Goal: Transaction & Acquisition: Purchase product/service

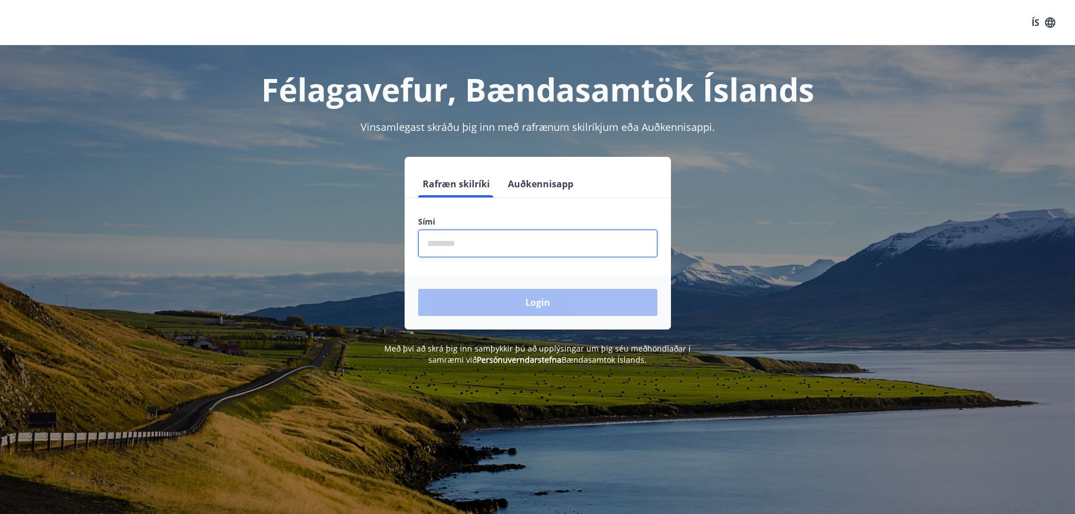
click at [483, 247] on input "phone" at bounding box center [537, 244] width 239 height 28
type input "********"
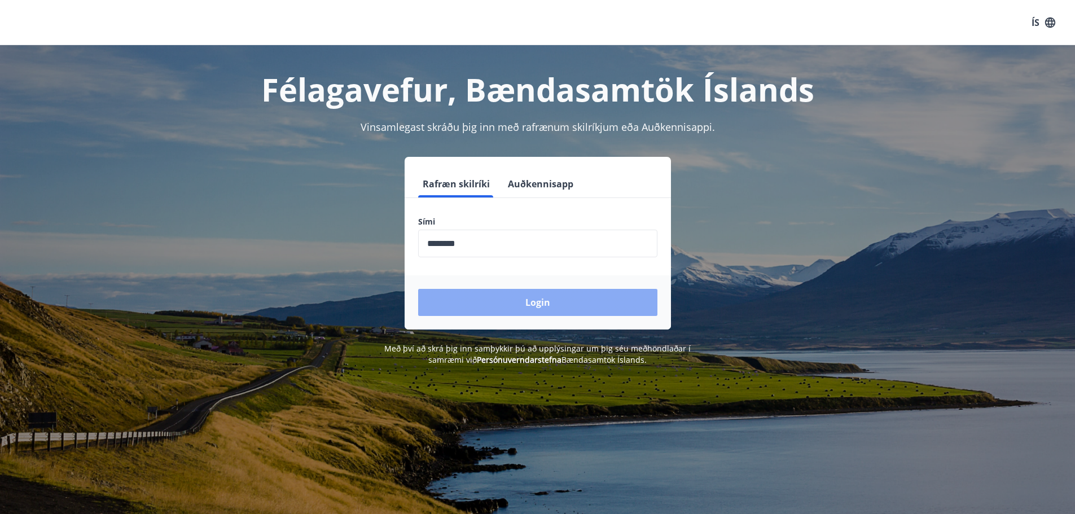
click at [506, 307] on button "Login" at bounding box center [537, 302] width 239 height 27
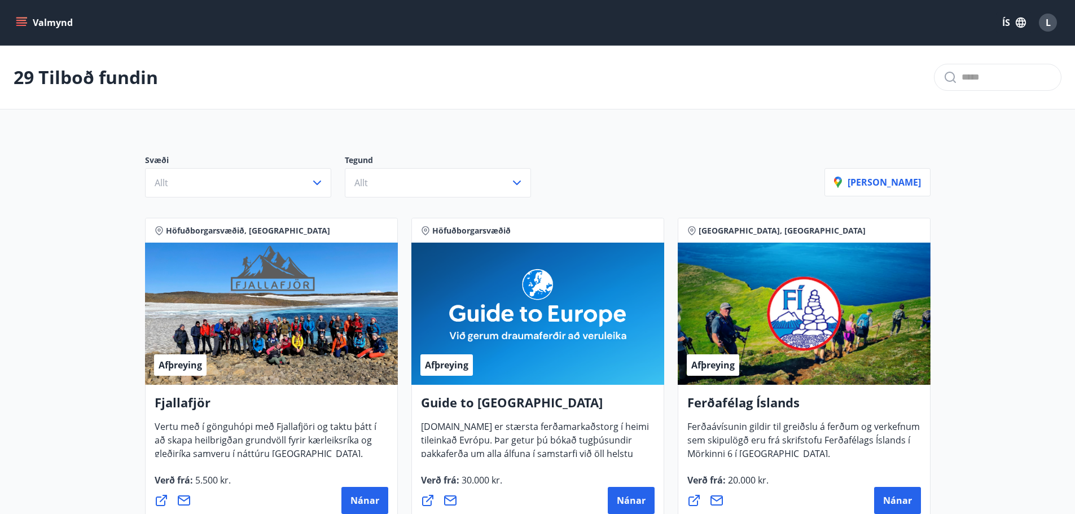
click at [324, 167] on p "Svæði" at bounding box center [245, 162] width 200 height 14
click at [312, 182] on icon "button" at bounding box center [318, 183] width 14 height 14
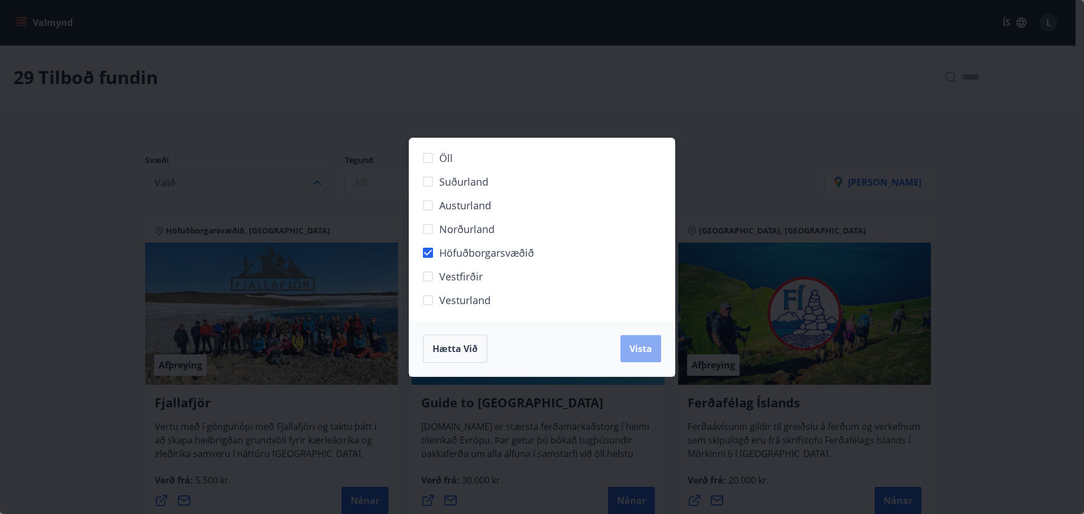
click at [645, 353] on span "Vista" at bounding box center [640, 349] width 23 height 12
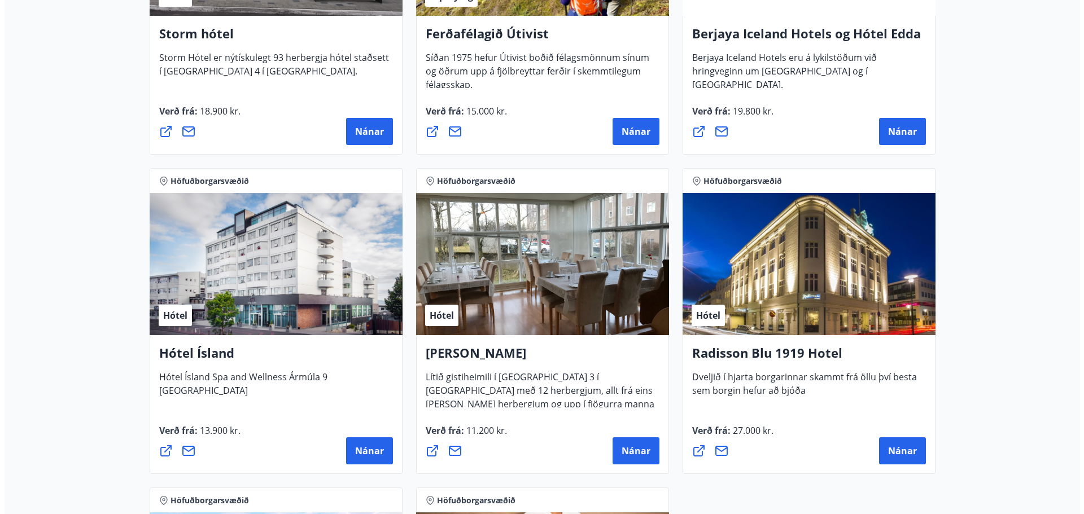
scroll to position [734, 0]
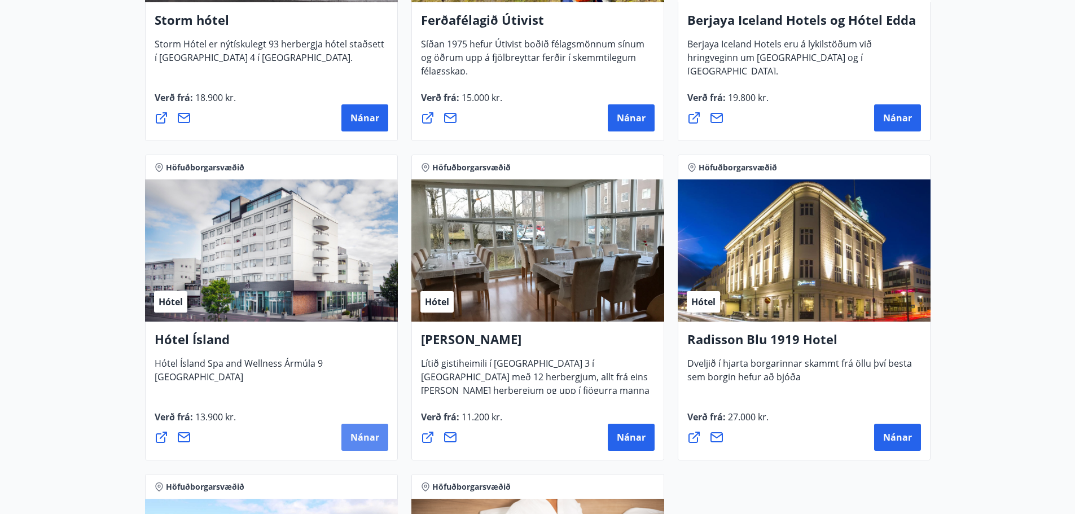
click at [347, 432] on button "Nánar" at bounding box center [365, 437] width 47 height 27
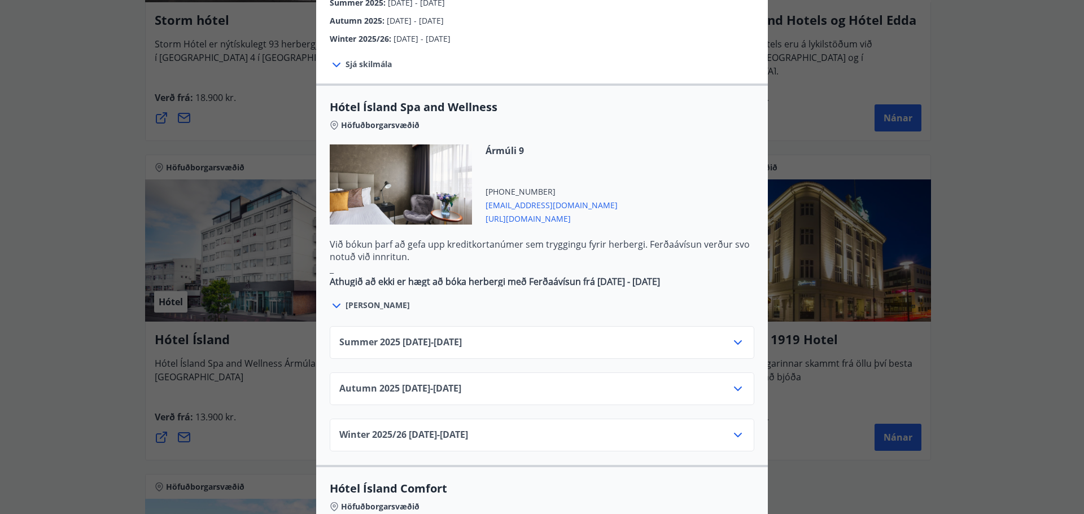
scroll to position [565, 0]
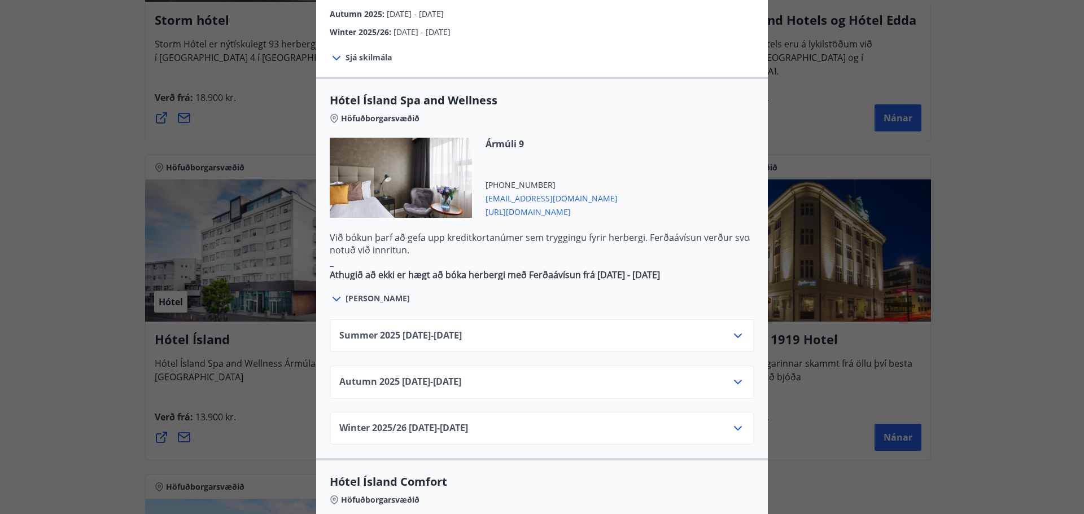
click at [736, 375] on icon at bounding box center [738, 382] width 14 height 14
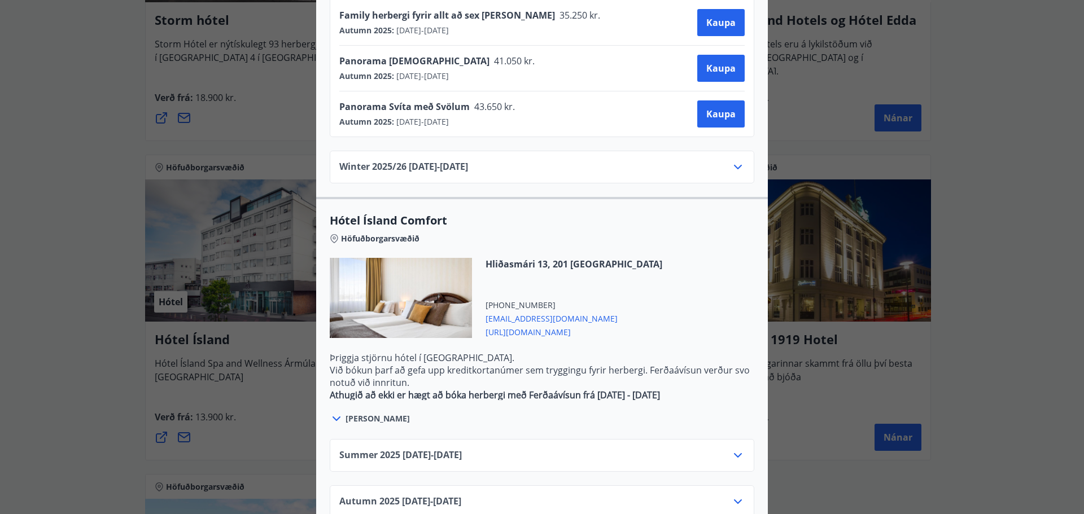
scroll to position [1090, 0]
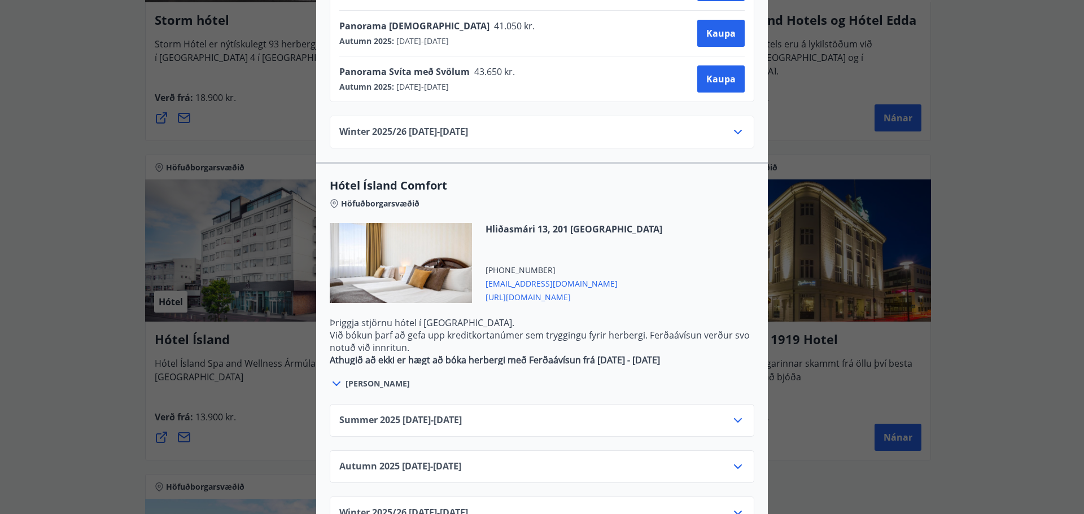
click at [589, 451] on div "Autumn [PHONE_NUMBER][DATE] - [DATE]" at bounding box center [542, 467] width 425 height 33
click at [734, 460] on icon at bounding box center [738, 467] width 14 height 14
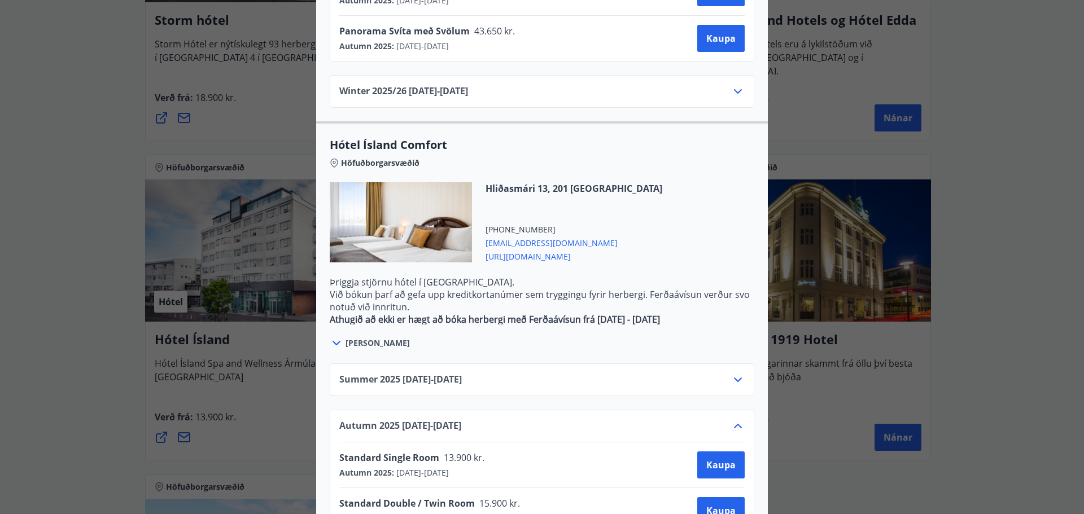
scroll to position [1146, 0]
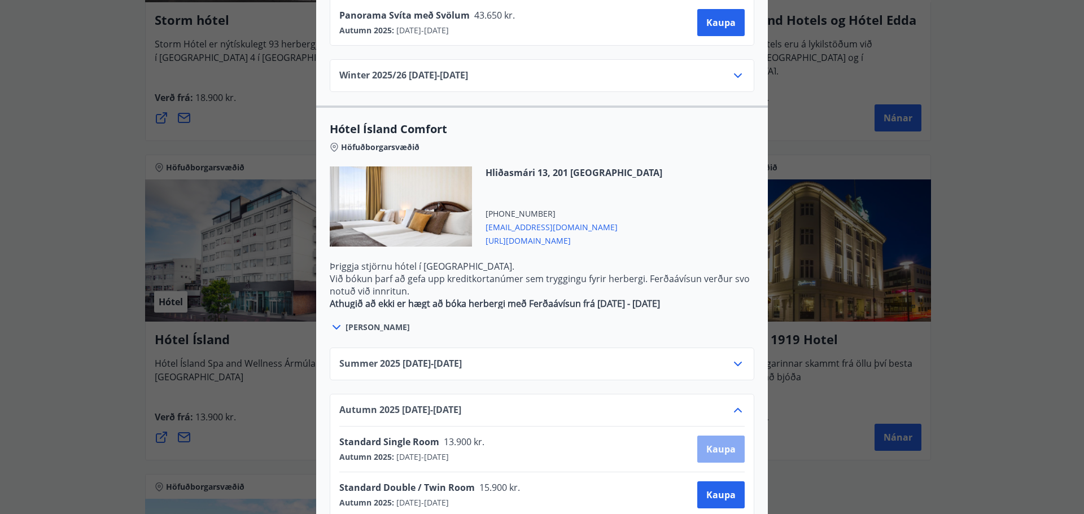
click at [715, 443] on span "Kaupa" at bounding box center [720, 449] width 29 height 12
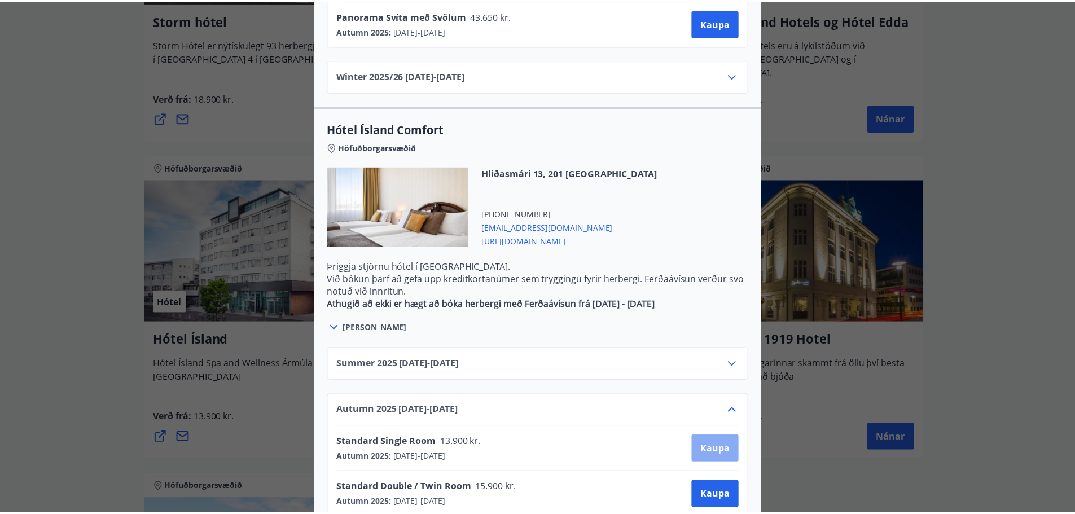
scroll to position [2, 0]
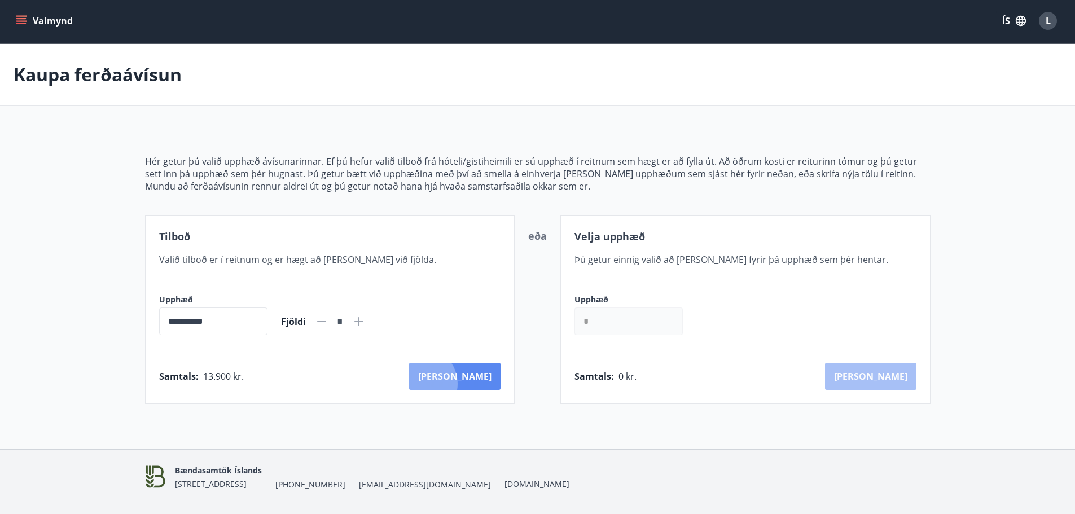
click at [471, 384] on button "[PERSON_NAME]" at bounding box center [454, 376] width 91 height 27
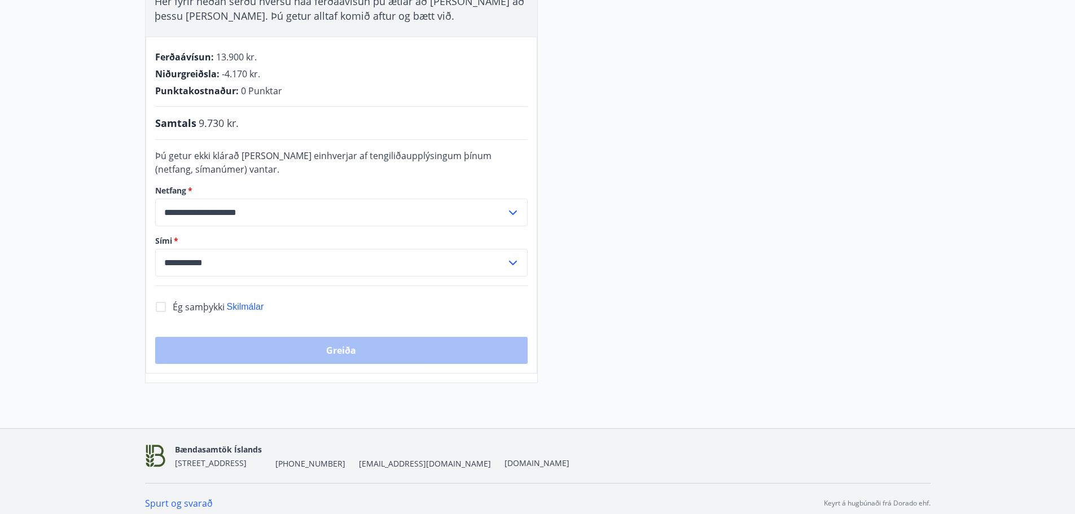
scroll to position [235, 0]
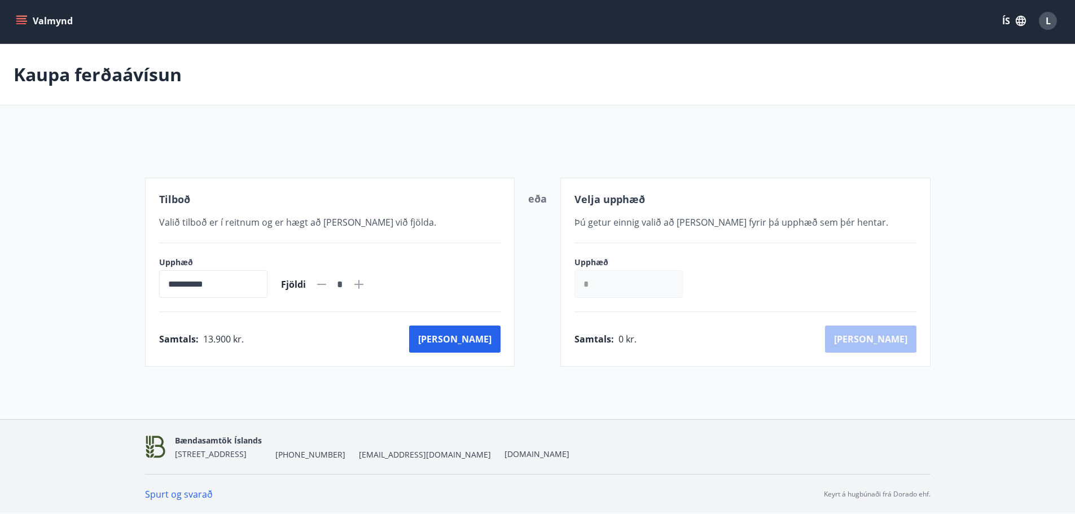
scroll to position [32, 0]
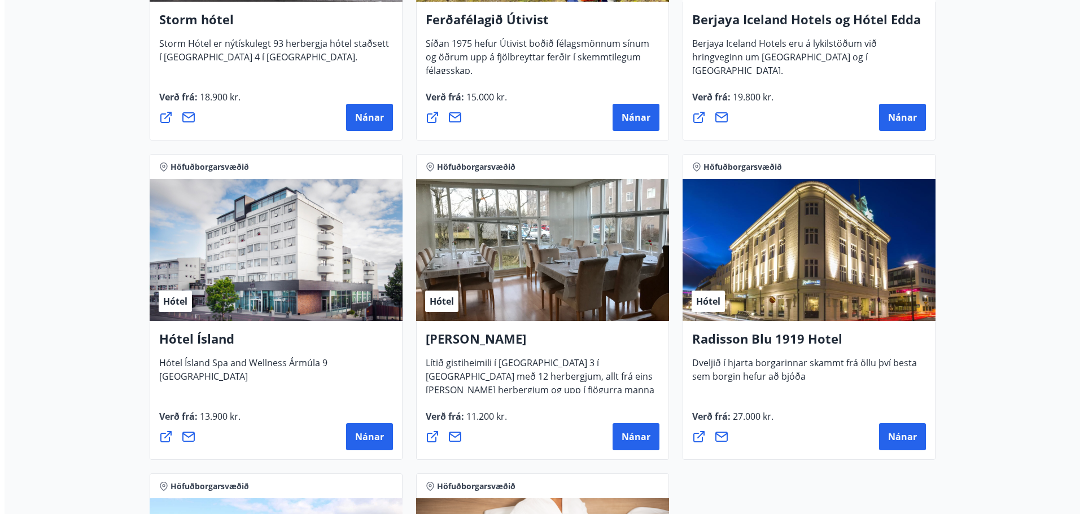
scroll to position [743, 0]
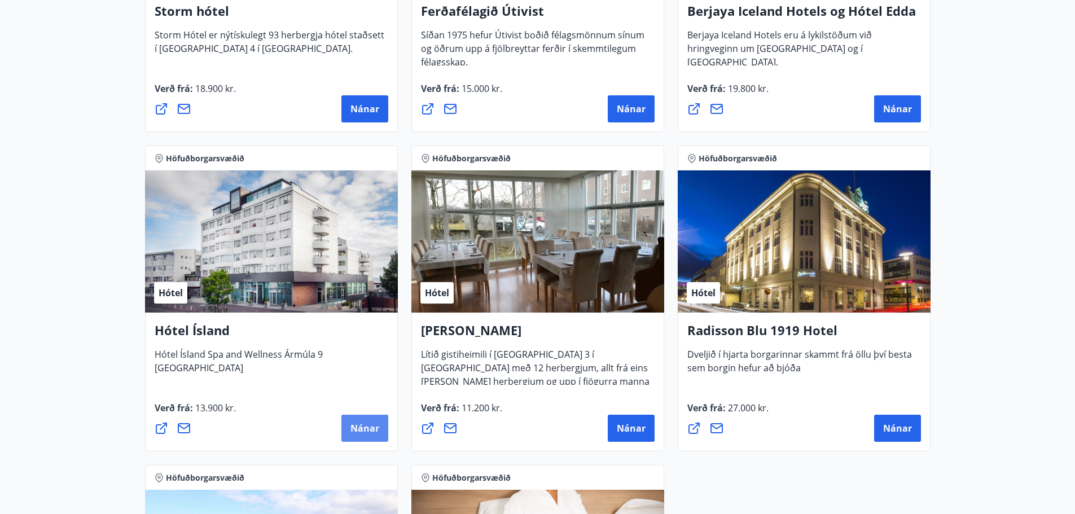
click at [366, 434] on span "Nánar" at bounding box center [365, 428] width 29 height 12
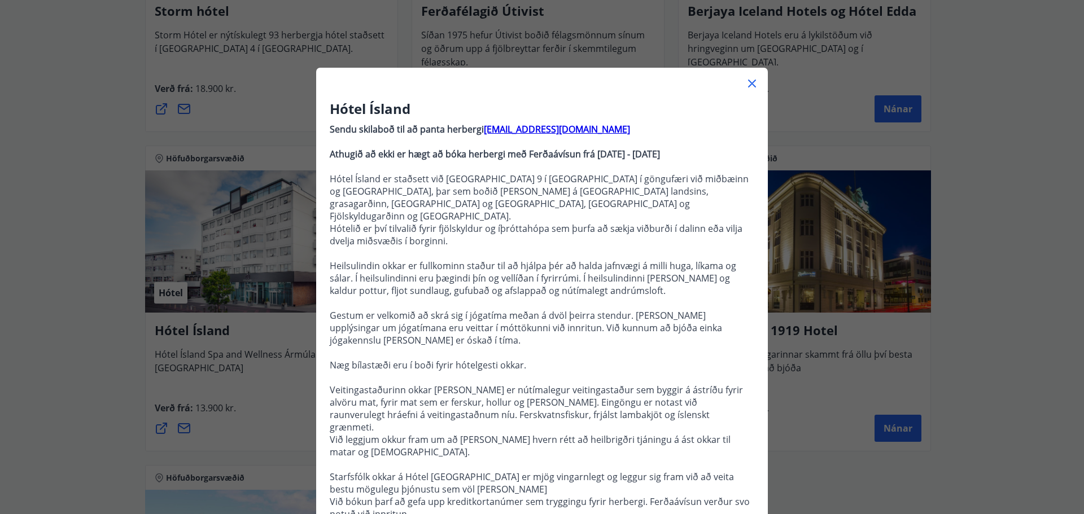
click at [745, 82] on icon at bounding box center [752, 84] width 14 height 14
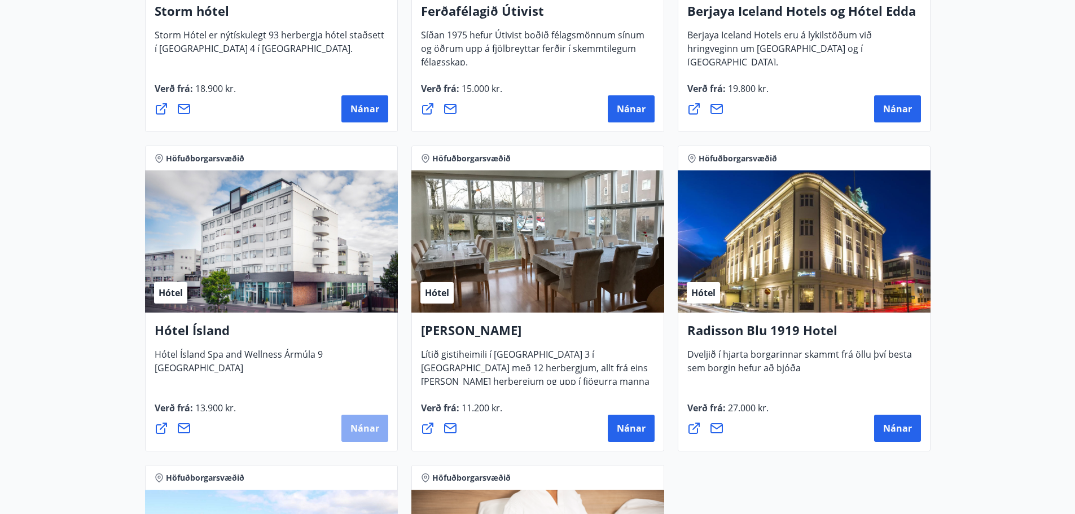
click at [373, 440] on button "Nánar" at bounding box center [365, 428] width 47 height 27
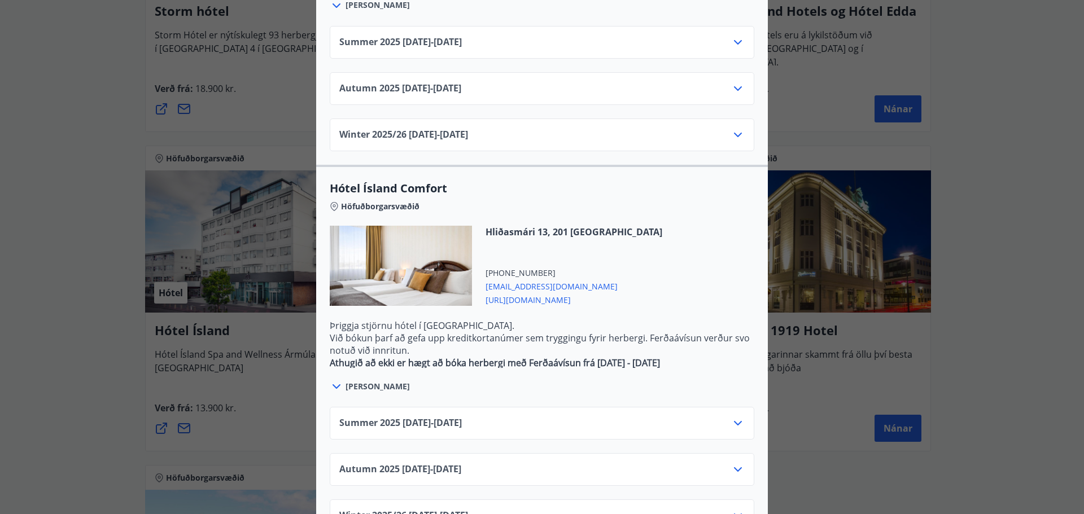
scroll to position [861, 0]
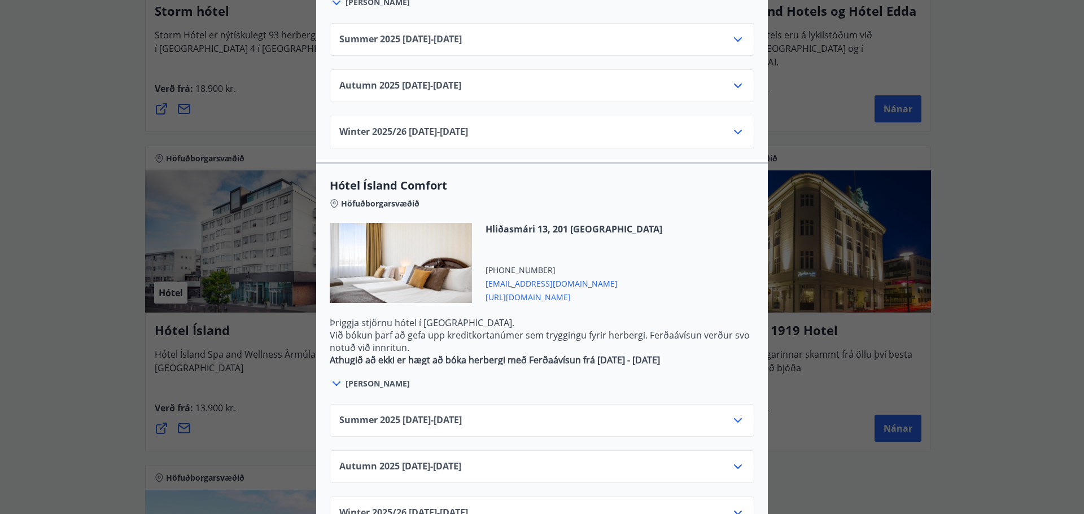
click at [524, 290] on span "[URL][DOMAIN_NAME]" at bounding box center [574, 297] width 177 height 14
click at [733, 460] on icon at bounding box center [738, 467] width 14 height 14
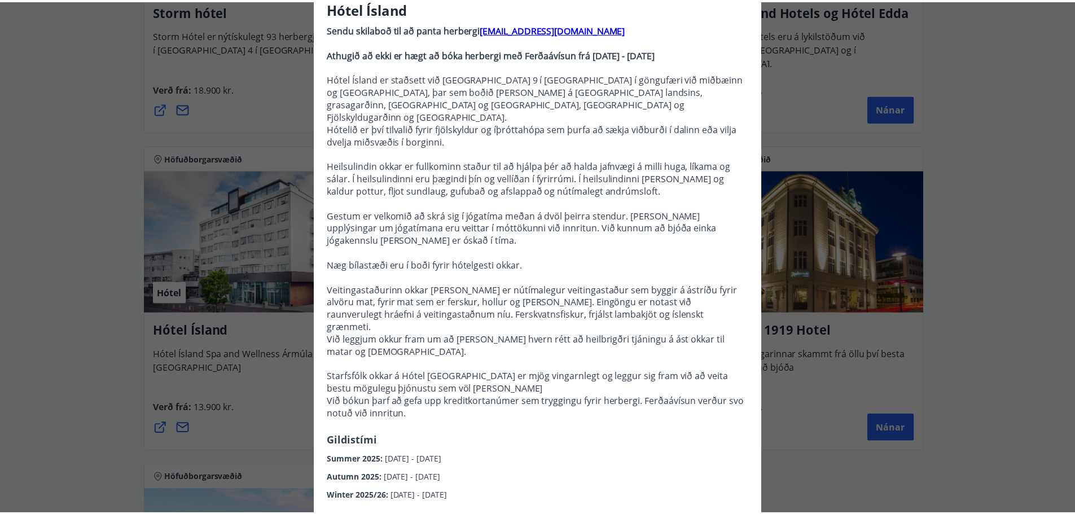
scroll to position [0, 0]
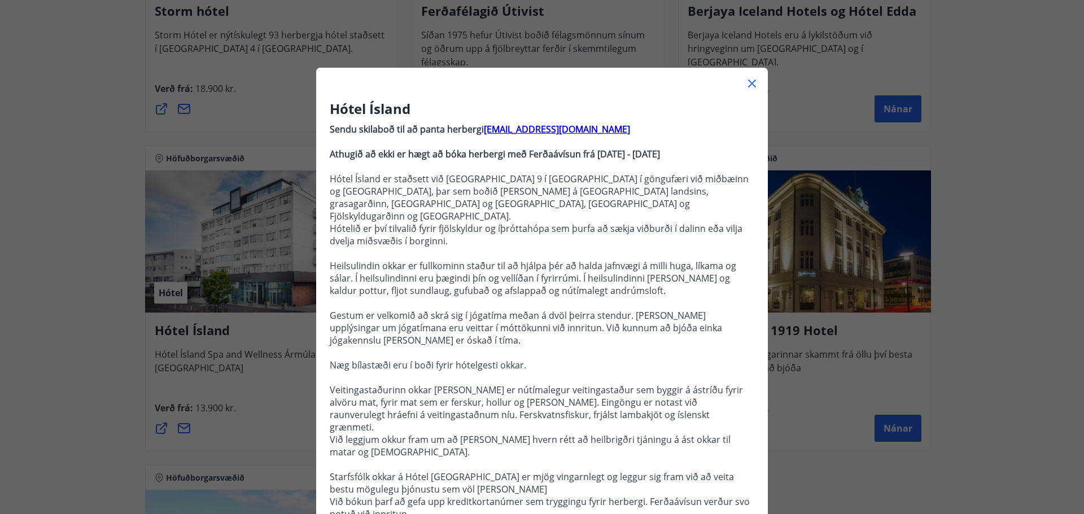
click at [746, 83] on icon at bounding box center [752, 84] width 14 height 14
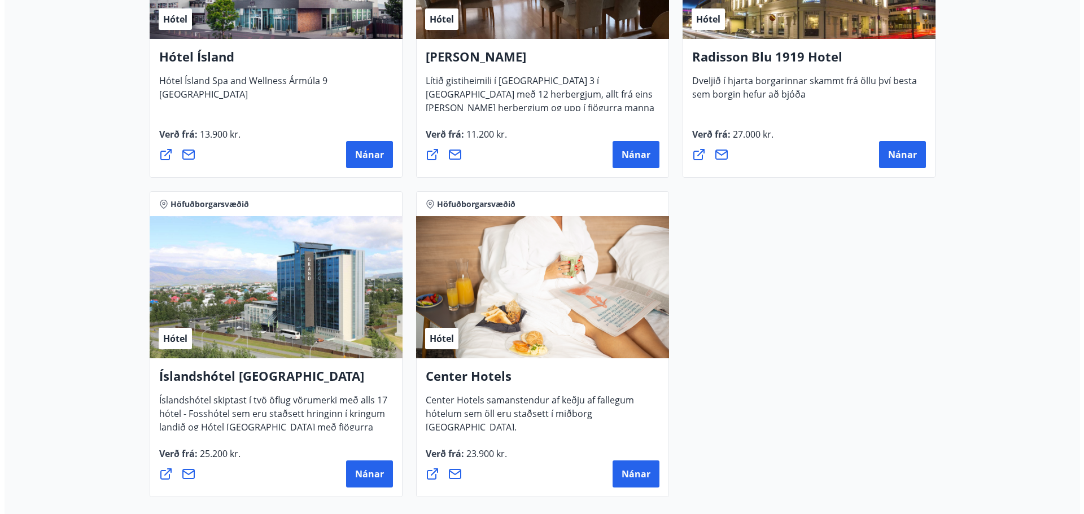
scroll to position [1025, 0]
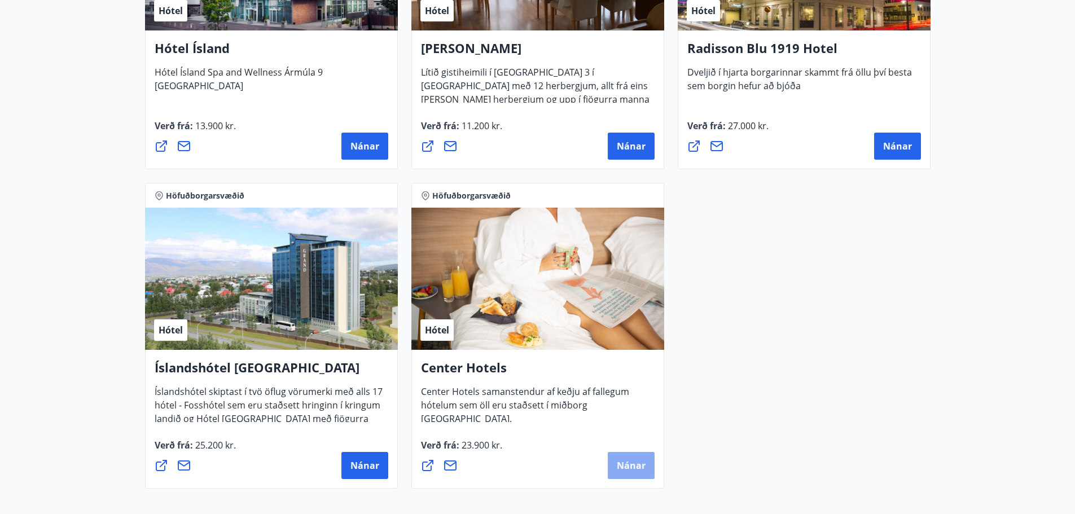
click at [610, 466] on button "Nánar" at bounding box center [631, 465] width 47 height 27
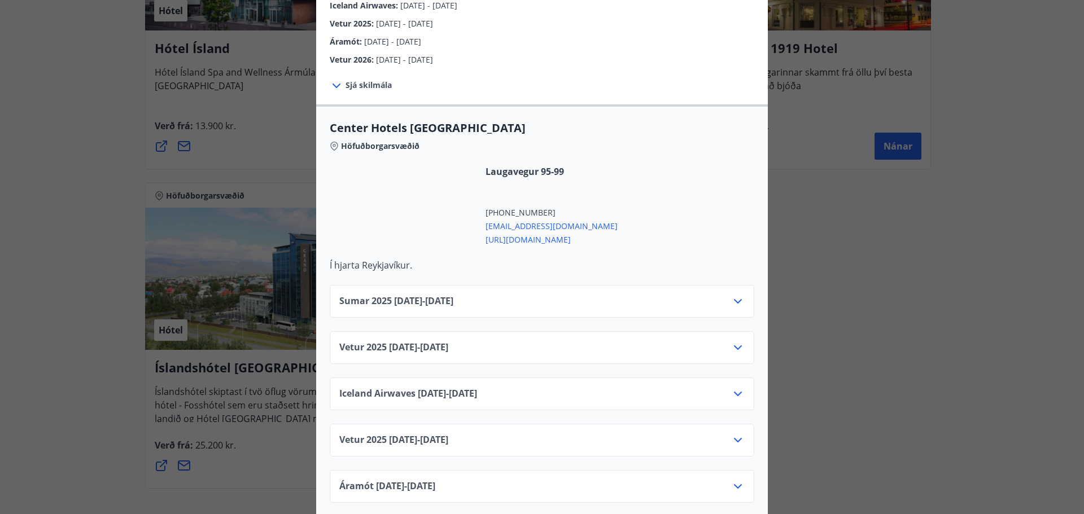
scroll to position [339, 0]
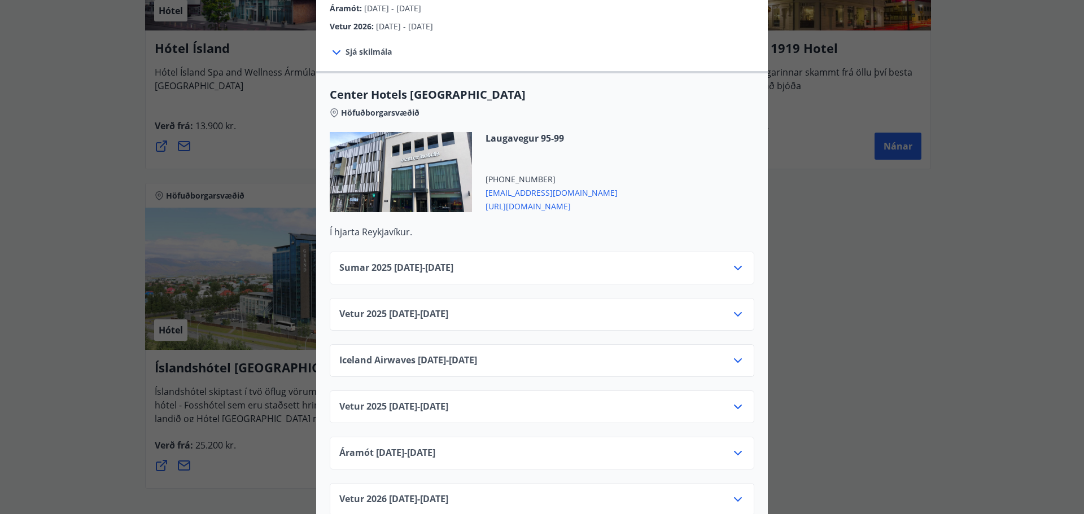
click at [634, 308] on div "Vetur [PHONE_NUMBER][DATE] - [DATE]" at bounding box center [541, 319] width 405 height 23
click at [732, 308] on icon at bounding box center [738, 315] width 14 height 14
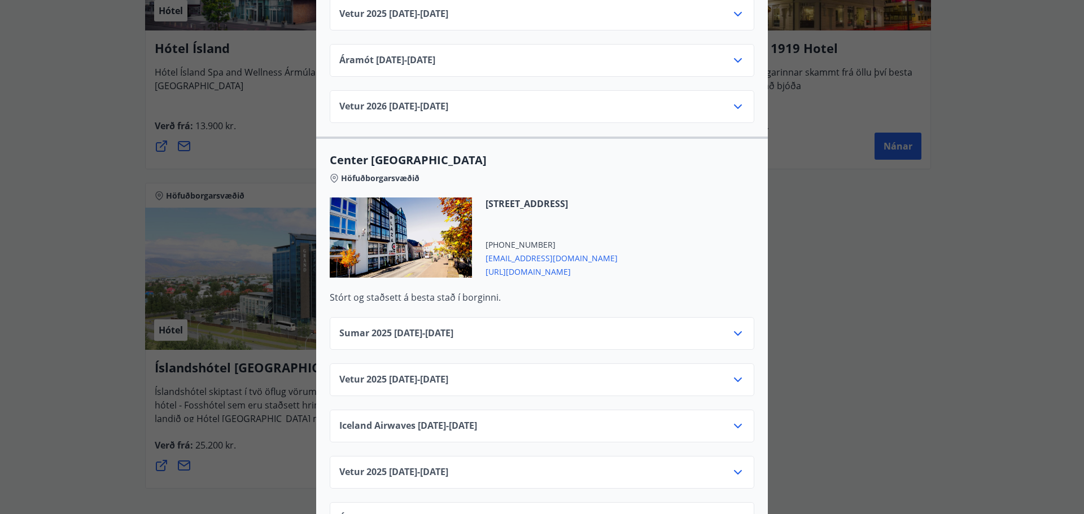
scroll to position [790, 0]
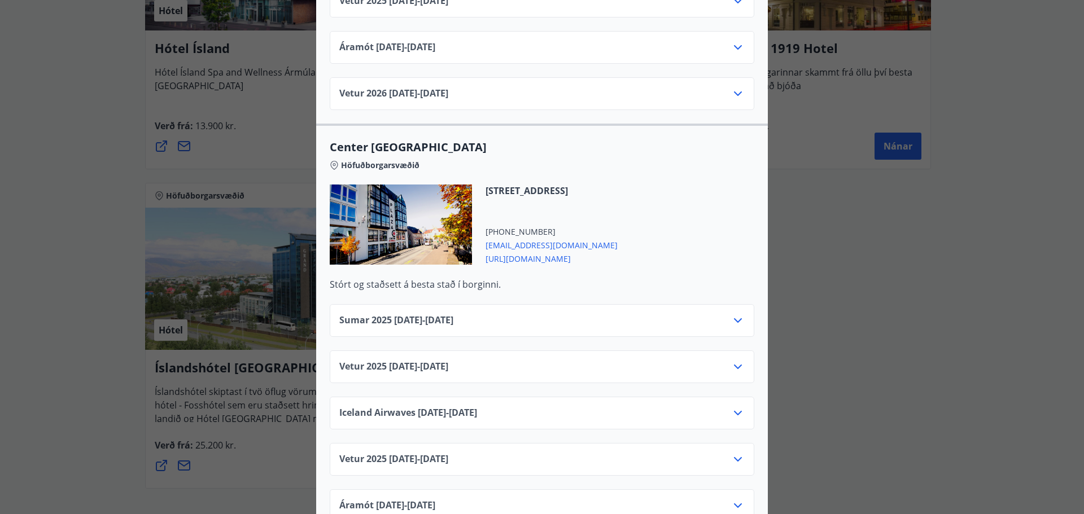
click at [734, 360] on icon at bounding box center [738, 367] width 14 height 14
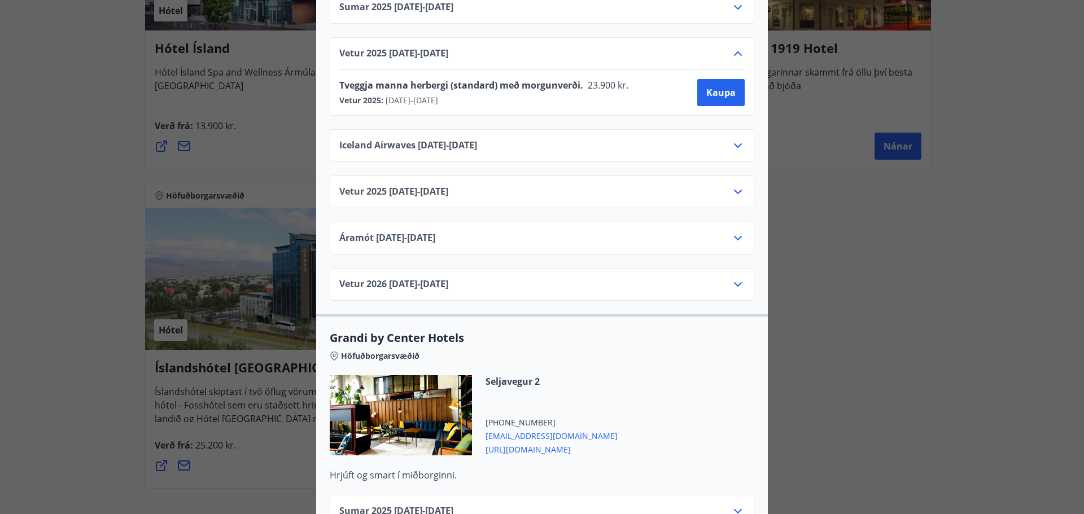
scroll to position [1186, 0]
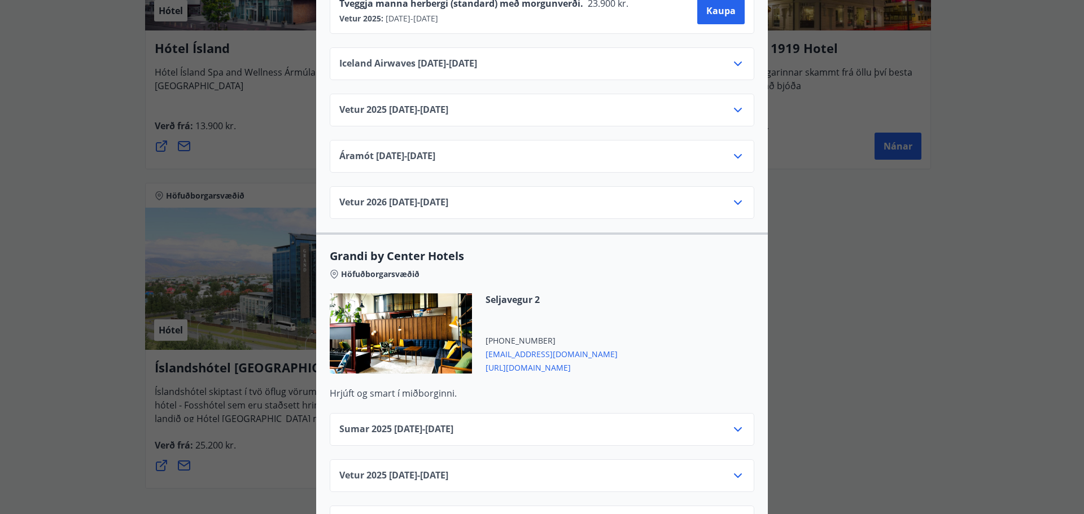
click at [725, 469] on div "Vetur [PHONE_NUMBER][DATE] - [DATE]" at bounding box center [541, 480] width 405 height 23
click at [731, 469] on icon at bounding box center [738, 476] width 14 height 14
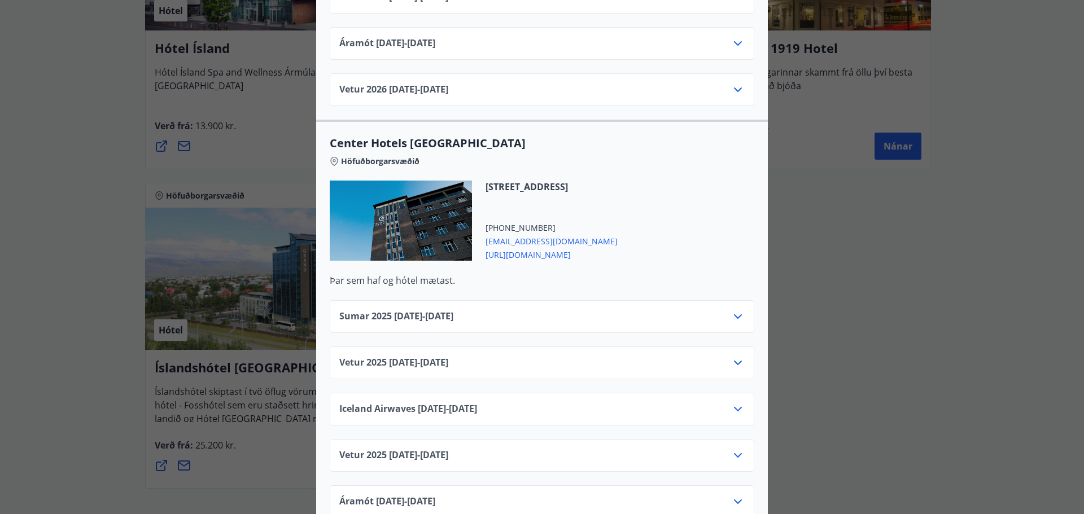
scroll to position [1807, 0]
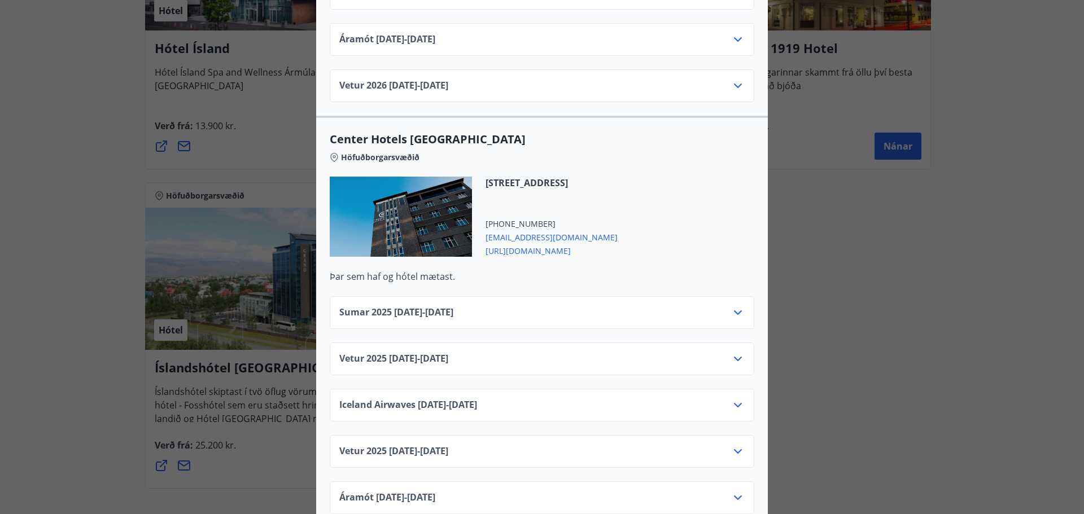
click at [731, 352] on icon at bounding box center [738, 359] width 14 height 14
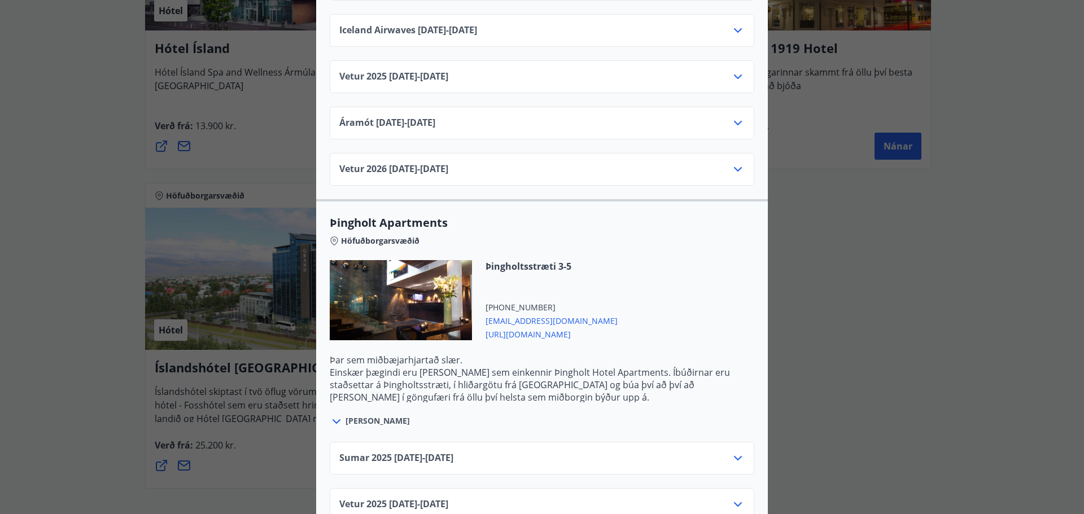
scroll to position [2258, 0]
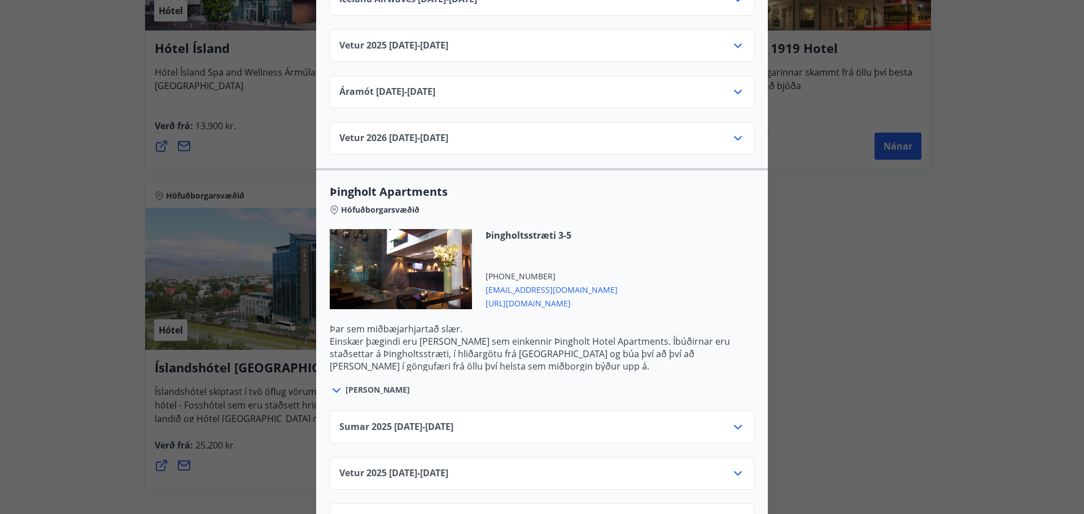
click at [733, 467] on icon at bounding box center [738, 474] width 14 height 14
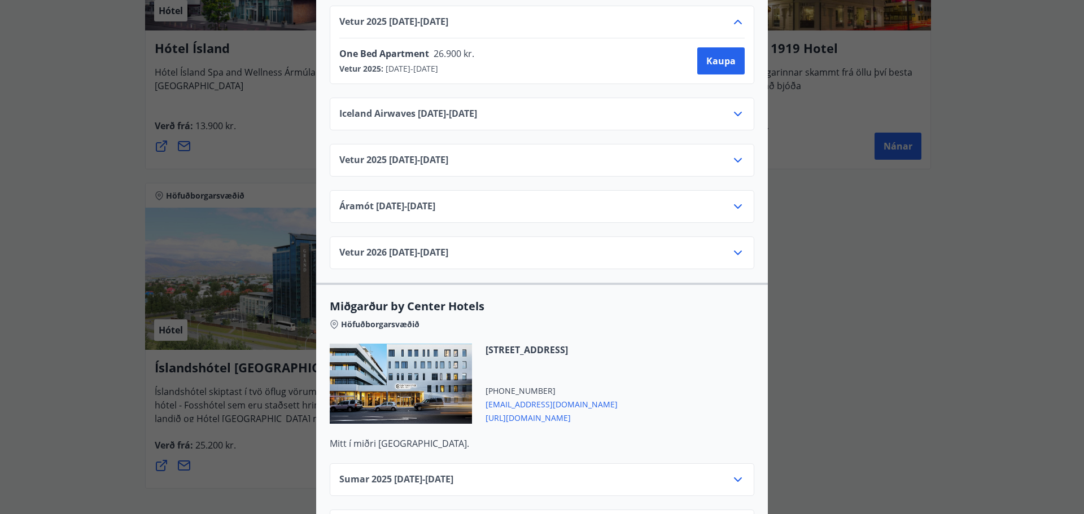
scroll to position [2766, 0]
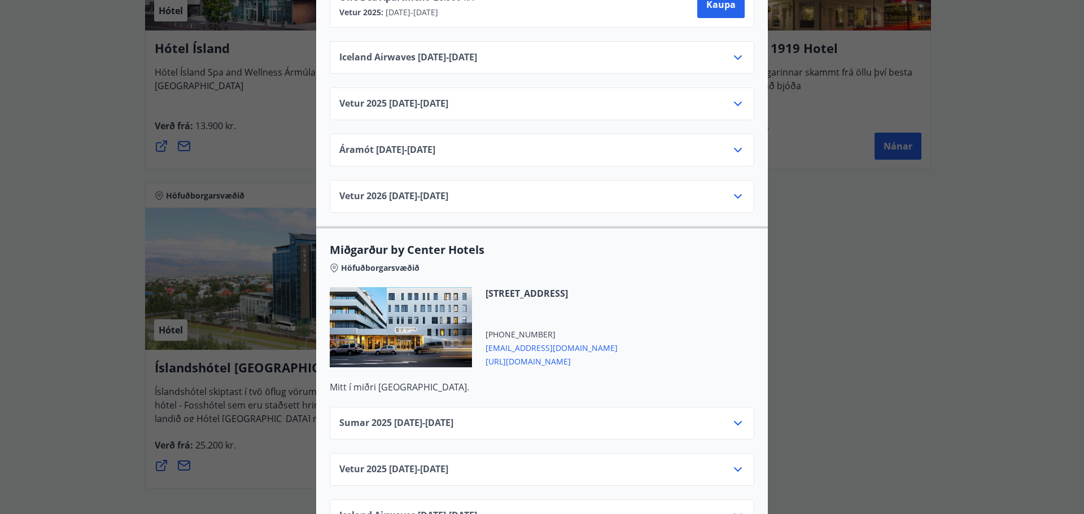
click at [738, 463] on icon at bounding box center [738, 470] width 14 height 14
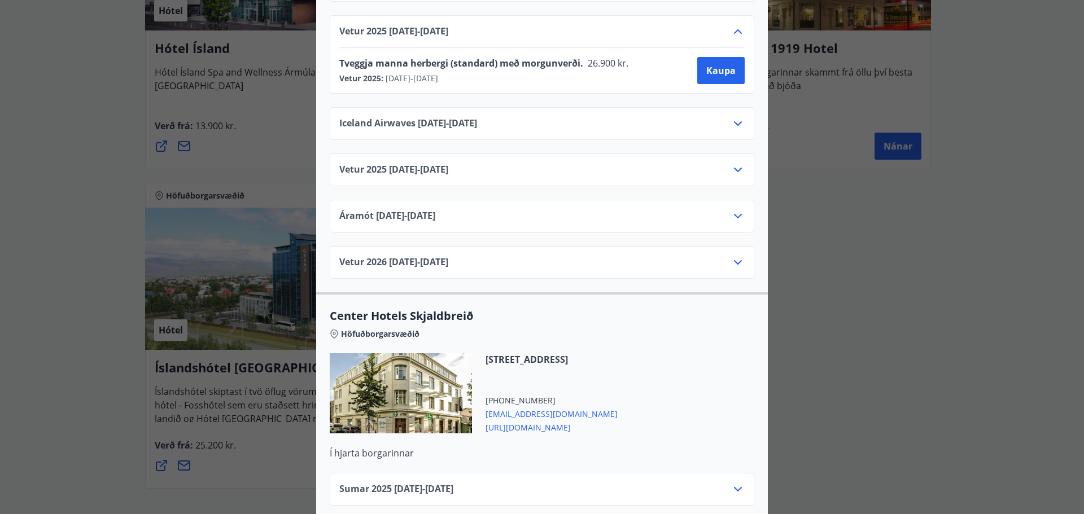
scroll to position [3274, 0]
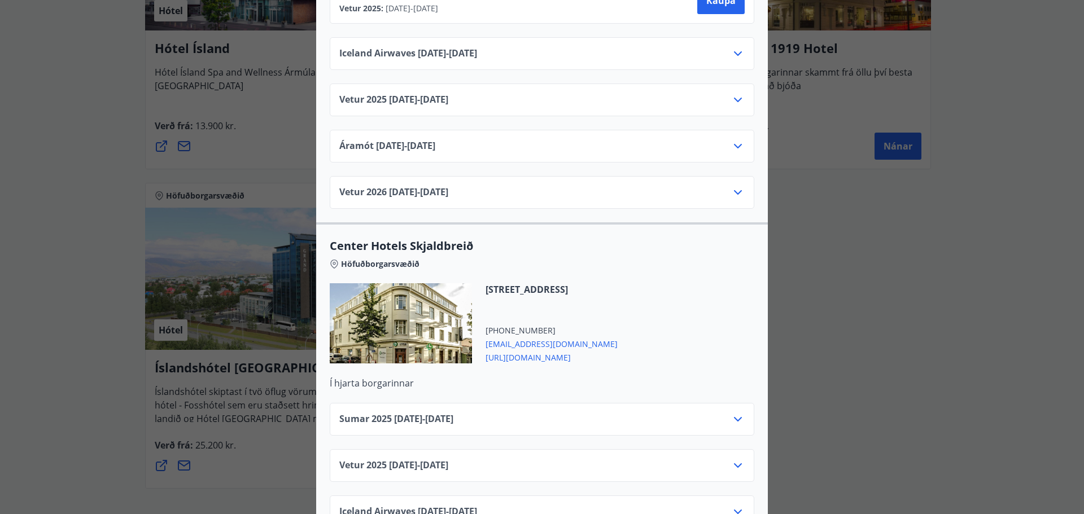
click at [731, 459] on icon at bounding box center [738, 466] width 14 height 14
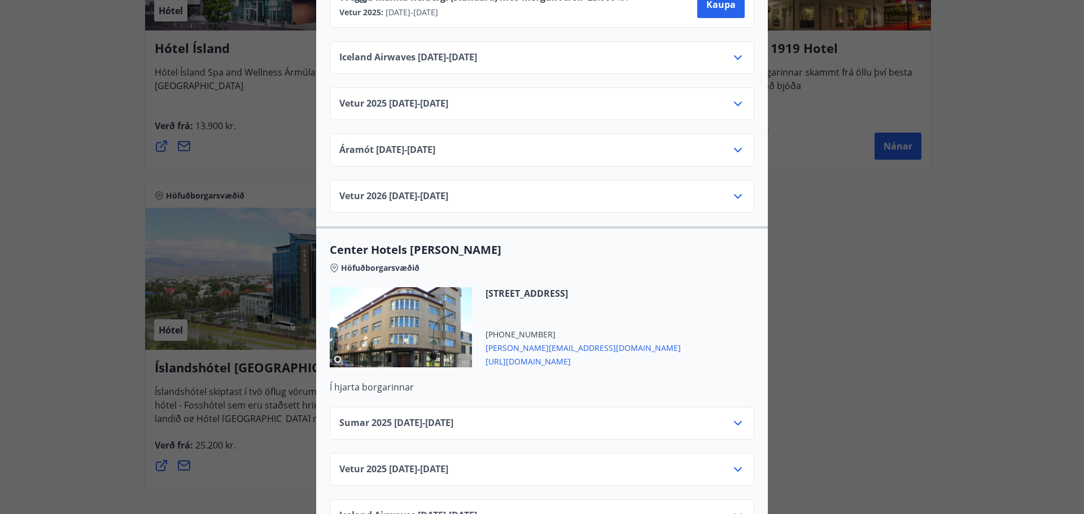
scroll to position [3782, 0]
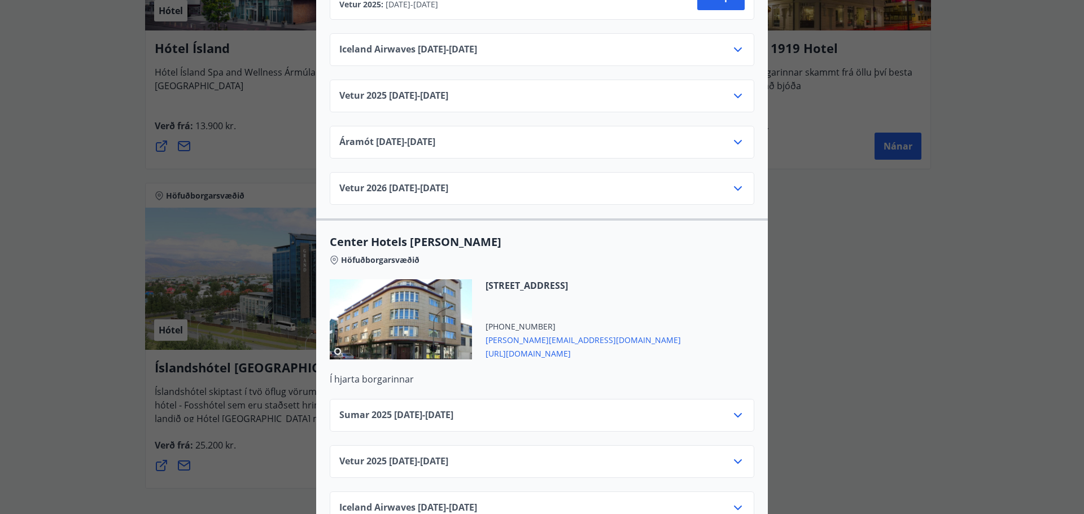
click at [734, 460] on icon at bounding box center [738, 462] width 8 height 5
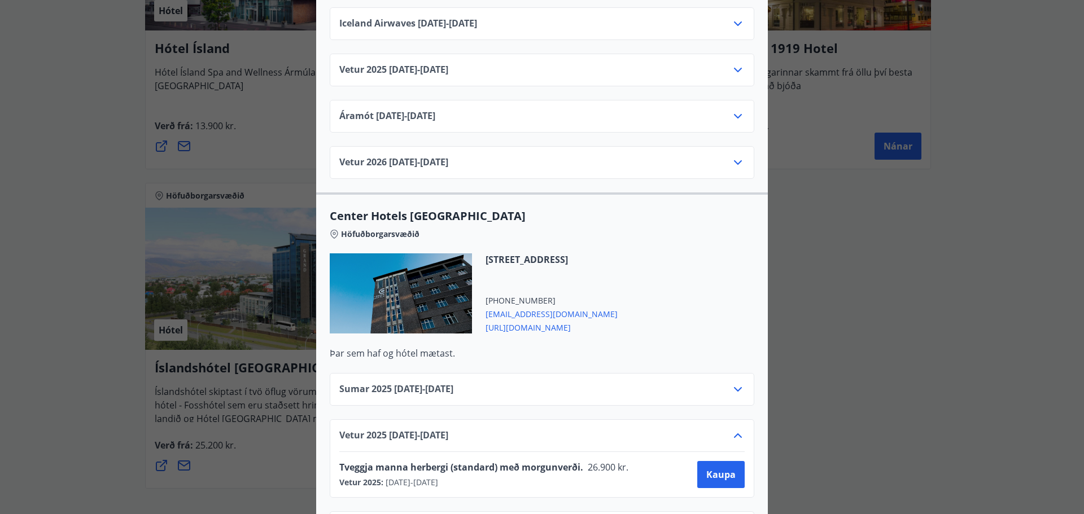
scroll to position [1729, 0]
